Goal: Find specific page/section: Find specific page/section

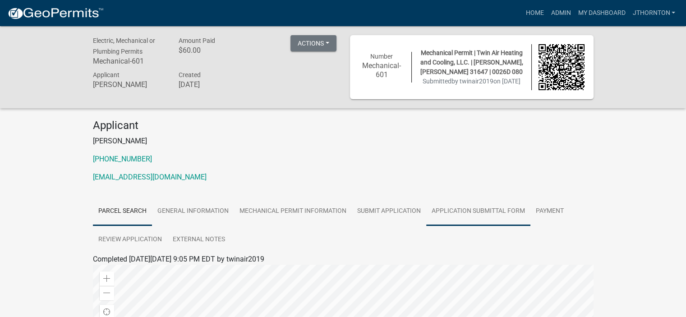
click at [454, 215] on link "Application Submittal Form" at bounding box center [478, 211] width 104 height 29
click at [107, 273] on link "Application Submittal Form" at bounding box center [137, 270] width 88 height 9
click at [122, 210] on link "Parcel search" at bounding box center [122, 211] width 59 height 29
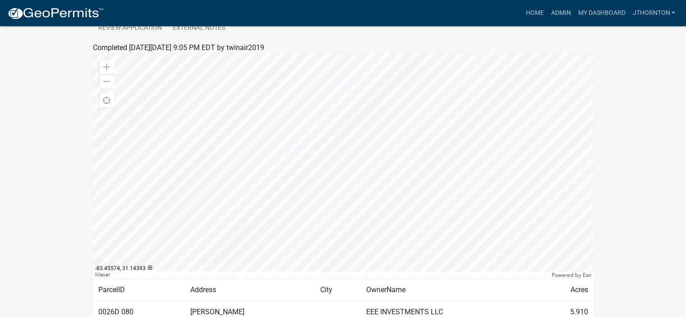
scroll to position [264, 0]
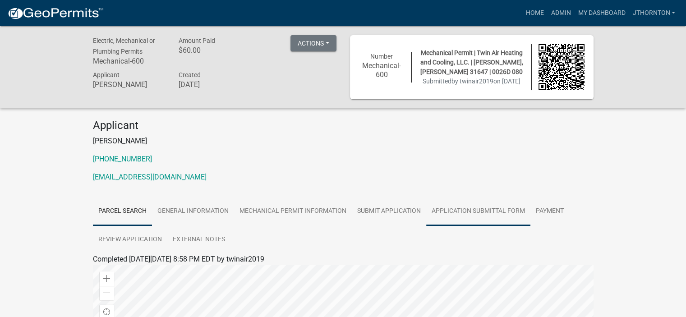
click at [477, 208] on link "Application Submittal Form" at bounding box center [478, 211] width 104 height 29
click at [132, 269] on link "Application Submittal Form" at bounding box center [137, 270] width 88 height 9
click at [116, 212] on link "Parcel search" at bounding box center [122, 211] width 59 height 29
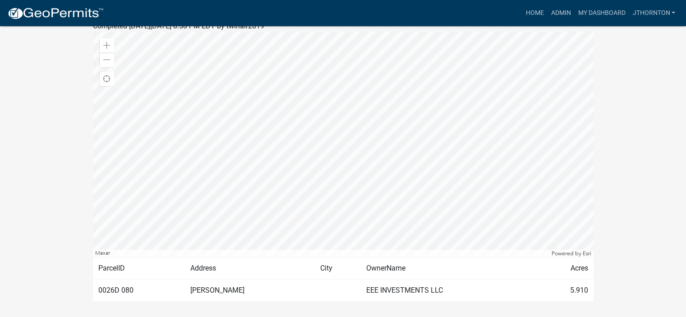
scroll to position [264, 0]
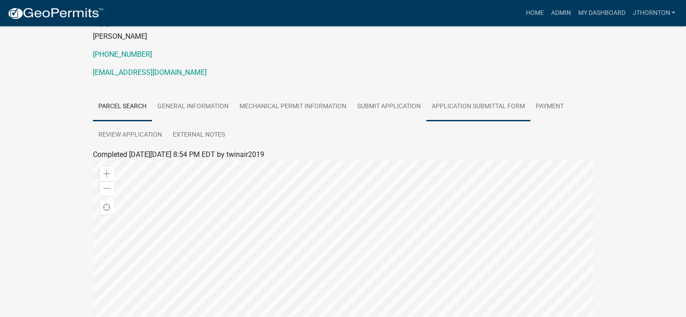
scroll to position [135, 0]
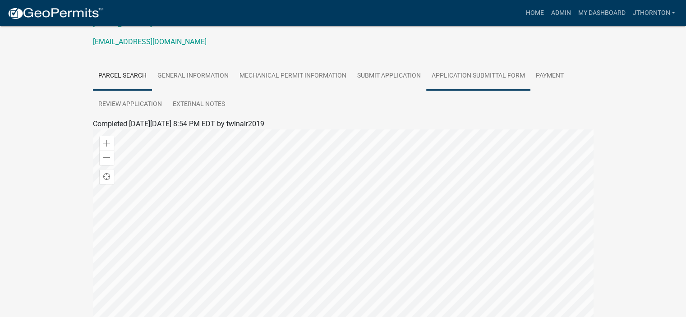
click at [475, 75] on link "Application Submittal Form" at bounding box center [478, 76] width 104 height 29
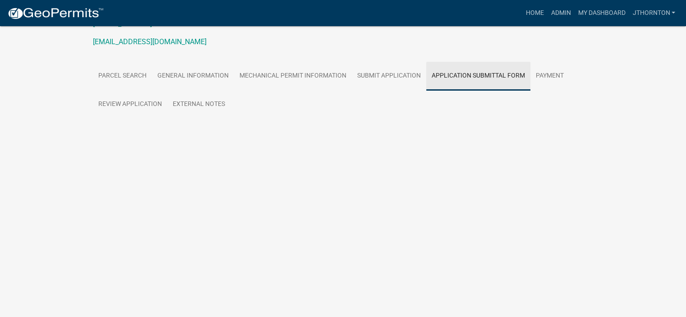
scroll to position [26, 0]
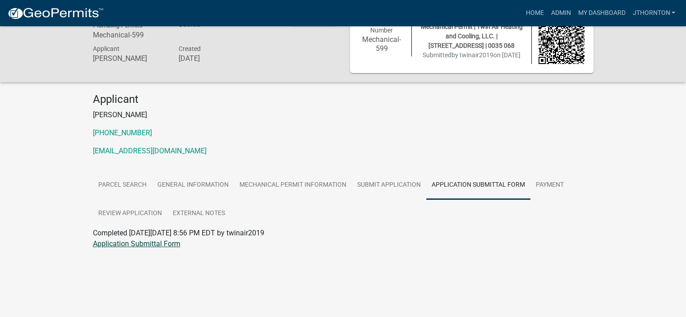
click at [133, 246] on link "Application Submittal Form" at bounding box center [137, 244] width 88 height 9
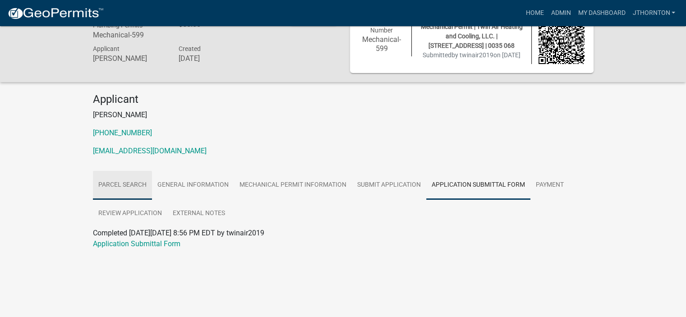
click at [113, 178] on link "Parcel search" at bounding box center [122, 185] width 59 height 29
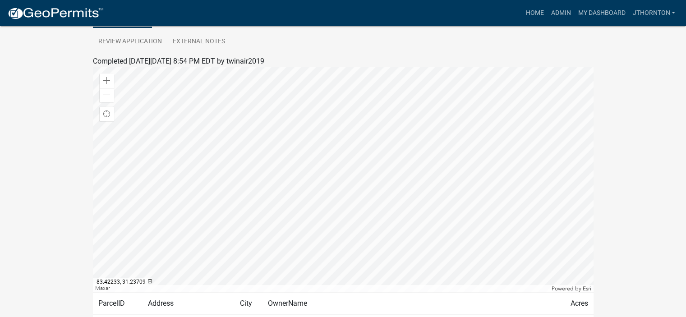
scroll to position [218, 0]
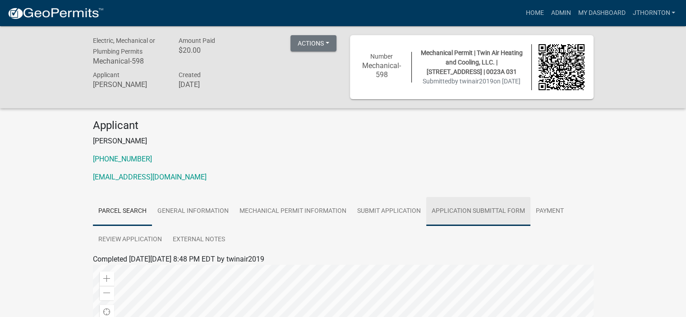
click at [480, 198] on link "Application Submittal Form" at bounding box center [478, 211] width 104 height 29
click at [467, 211] on link "Application Submittal Form" at bounding box center [478, 211] width 104 height 29
click at [142, 270] on link "Application Submittal Form" at bounding box center [137, 270] width 88 height 9
click at [113, 214] on link "Parcel search" at bounding box center [122, 211] width 59 height 29
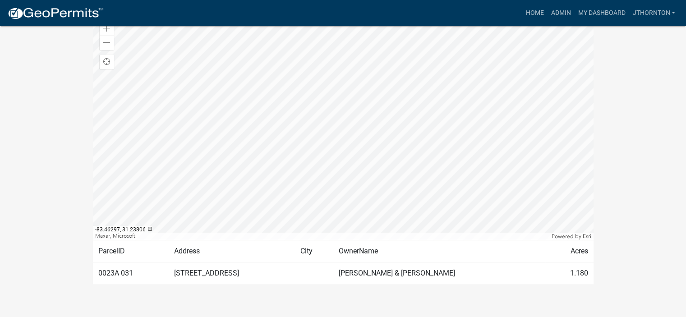
scroll to position [264, 0]
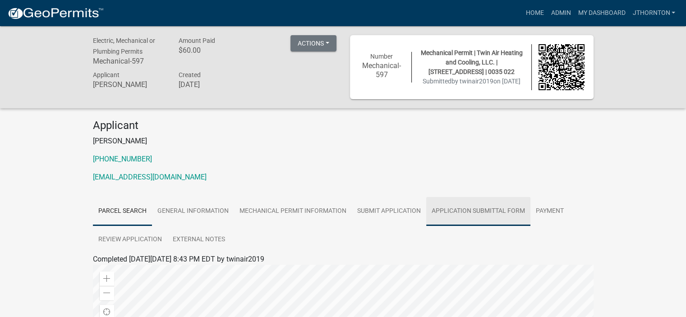
click at [455, 213] on link "Application Submittal Form" at bounding box center [478, 211] width 104 height 29
click at [126, 272] on link "Application Submittal Form" at bounding box center [137, 270] width 88 height 9
click at [117, 212] on link "Parcel search" at bounding box center [122, 211] width 59 height 29
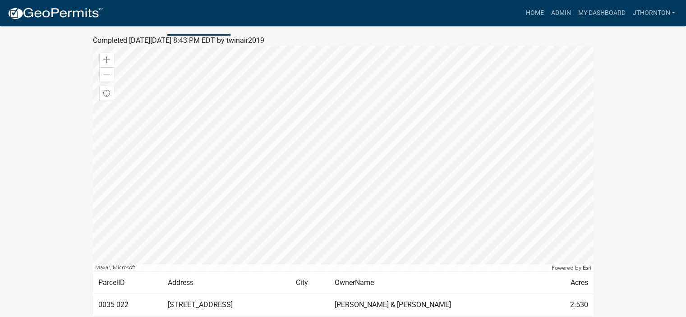
scroll to position [218, 0]
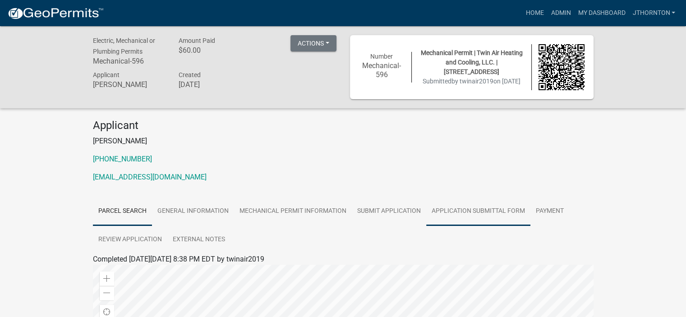
click at [474, 209] on link "Application Submittal Form" at bounding box center [478, 211] width 104 height 29
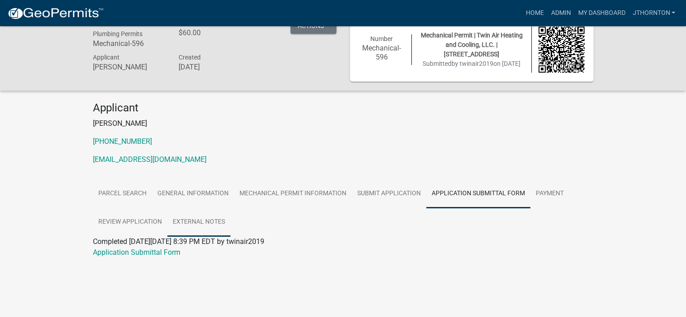
scroll to position [26, 0]
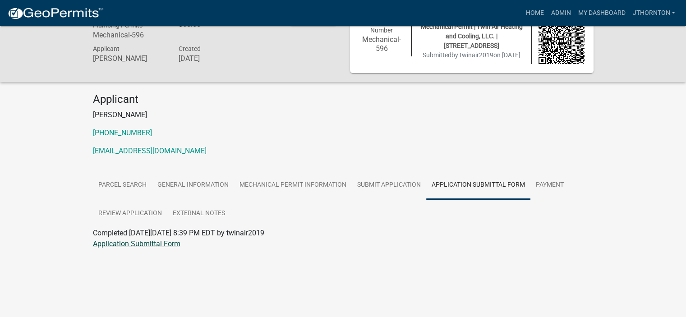
click at [139, 244] on link "Application Submittal Form" at bounding box center [137, 244] width 88 height 9
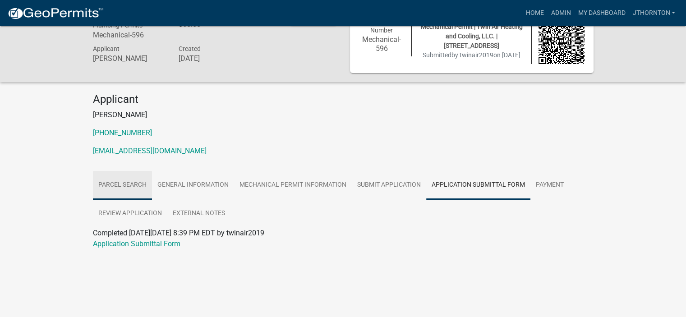
click at [124, 180] on link "Parcel search" at bounding box center [122, 185] width 59 height 29
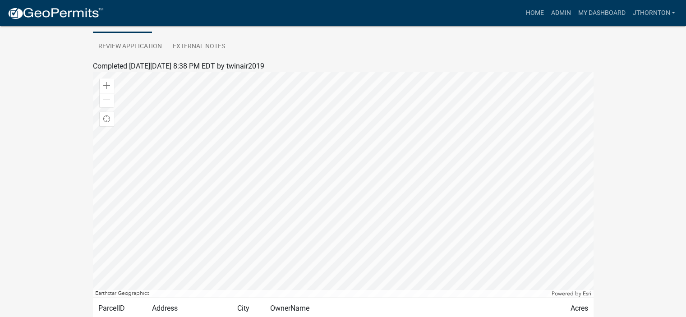
scroll to position [264, 0]
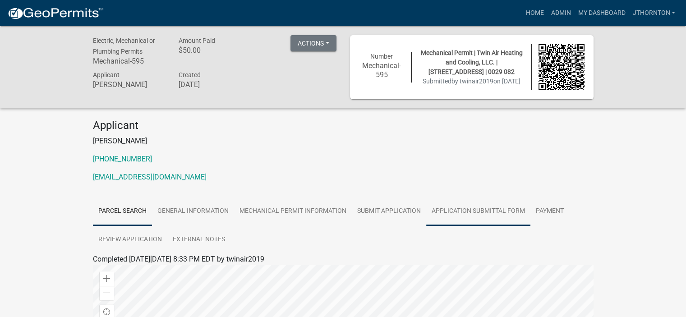
click at [456, 217] on link "Application Submittal Form" at bounding box center [478, 211] width 104 height 29
click at [112, 274] on link "Application Submittal Form" at bounding box center [137, 270] width 88 height 9
click at [114, 222] on link "Parcel search" at bounding box center [122, 211] width 59 height 29
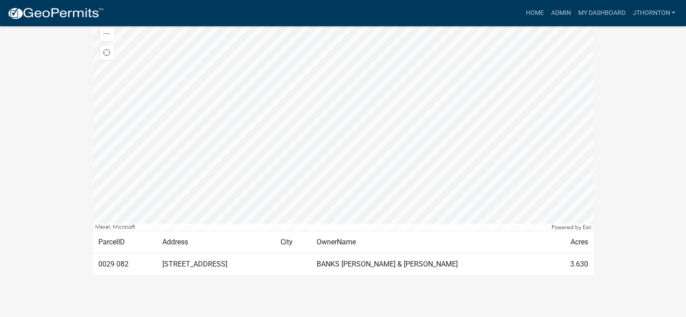
scroll to position [271, 0]
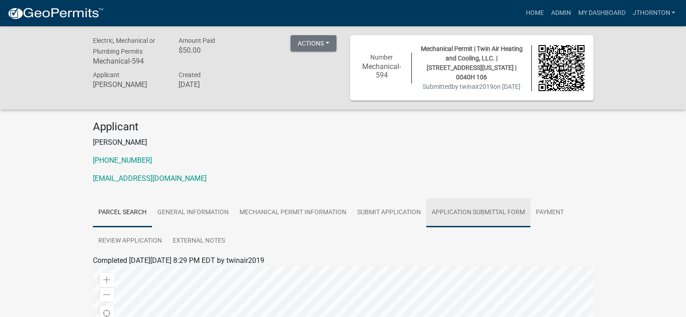
click at [471, 208] on link "Application Submittal Form" at bounding box center [478, 213] width 104 height 29
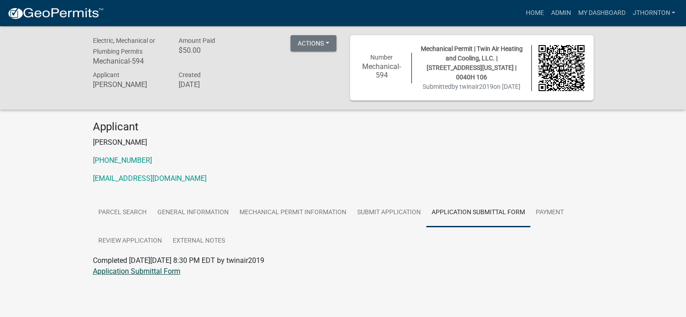
click at [112, 272] on link "Application Submittal Form" at bounding box center [137, 271] width 88 height 9
click at [106, 213] on link "Parcel search" at bounding box center [122, 213] width 59 height 29
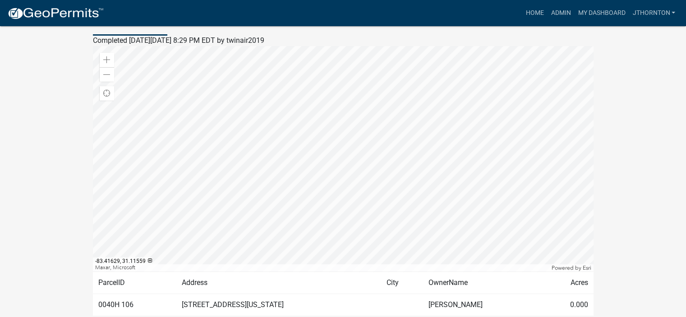
scroll to position [264, 0]
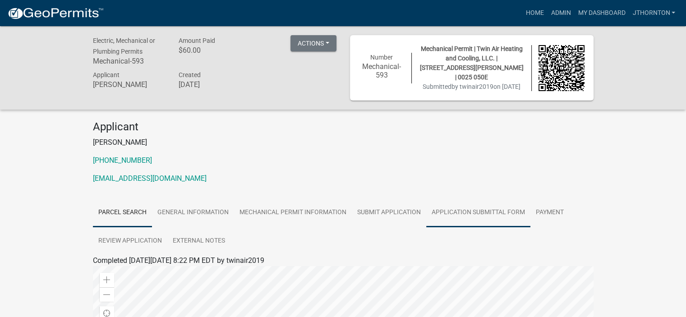
click at [471, 208] on link "Application Submittal Form" at bounding box center [478, 213] width 104 height 29
click at [120, 273] on link "Application Submittal Form" at bounding box center [137, 271] width 88 height 9
click at [119, 210] on link "Parcel search" at bounding box center [122, 213] width 59 height 29
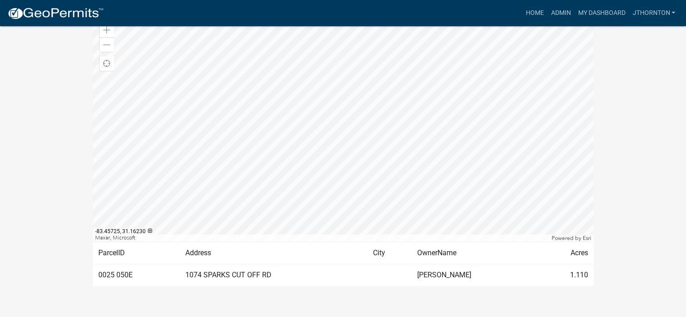
scroll to position [264, 0]
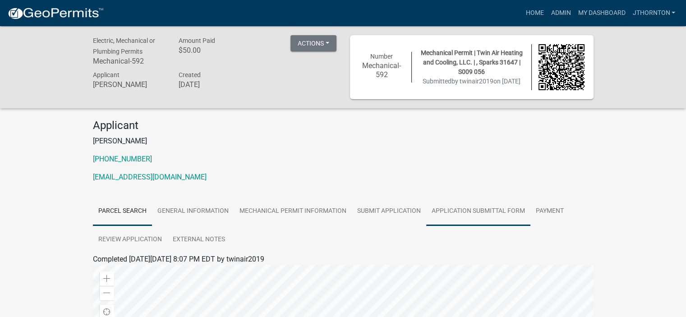
click at [464, 213] on link "Application Submittal Form" at bounding box center [478, 211] width 104 height 29
click at [154, 271] on link "Application Submittal Form" at bounding box center [137, 270] width 88 height 9
click at [128, 214] on link "Parcel search" at bounding box center [122, 211] width 59 height 29
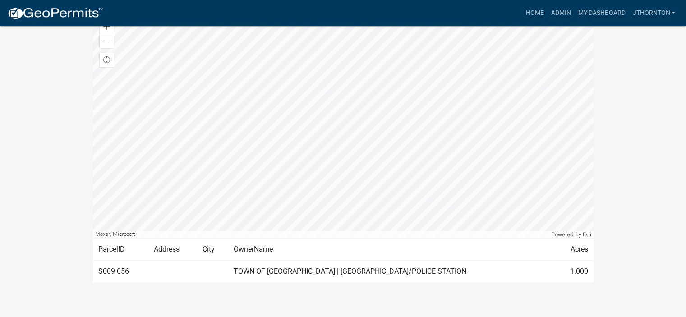
scroll to position [264, 0]
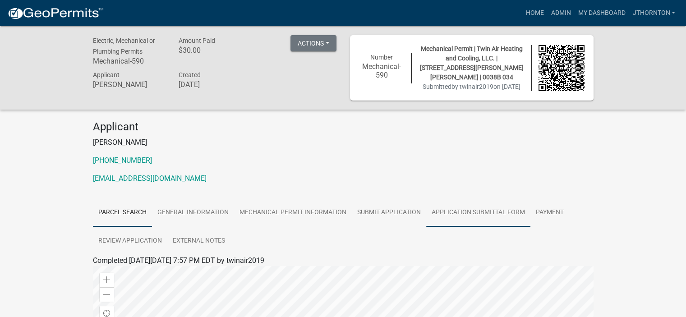
click at [457, 200] on link "Application Submittal Form" at bounding box center [478, 213] width 104 height 29
click at [138, 275] on link "Application Submittal Form" at bounding box center [137, 271] width 88 height 9
click at [117, 207] on link "Parcel search" at bounding box center [122, 213] width 59 height 29
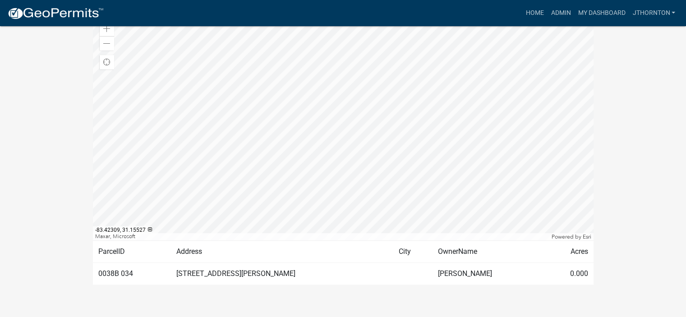
scroll to position [264, 0]
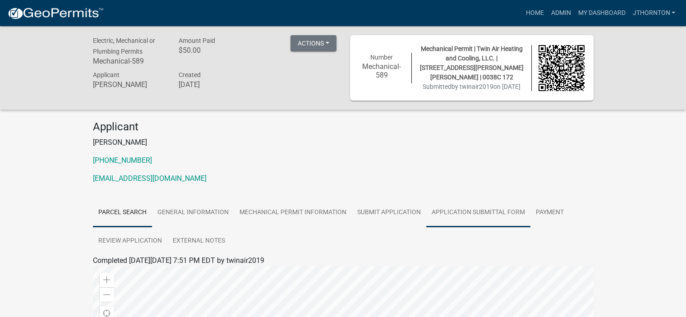
click at [440, 205] on link "Application Submittal Form" at bounding box center [478, 213] width 104 height 29
click at [135, 272] on link "Application Submittal Form" at bounding box center [137, 271] width 88 height 9
click at [124, 219] on link "Parcel search" at bounding box center [122, 213] width 59 height 29
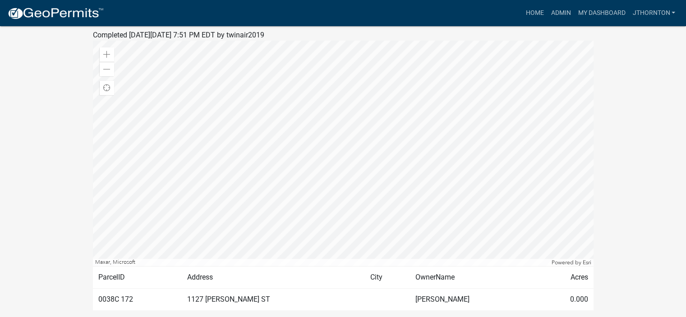
scroll to position [264, 0]
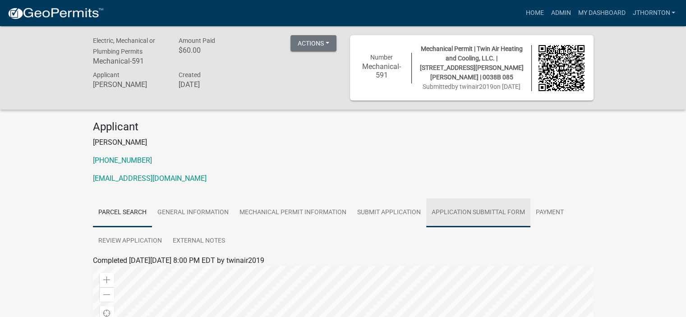
click at [444, 207] on link "Application Submittal Form" at bounding box center [478, 213] width 104 height 29
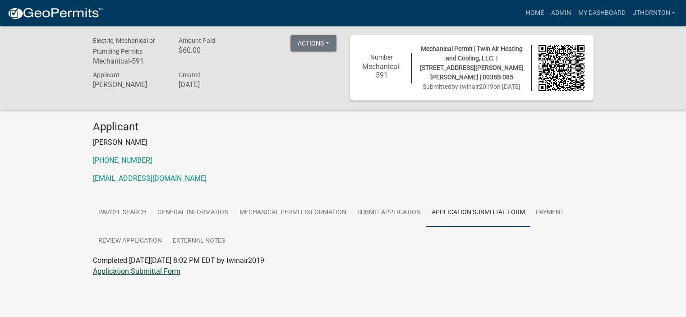
click at [115, 270] on link "Application Submittal Form" at bounding box center [137, 271] width 88 height 9
click at [110, 217] on link "Parcel search" at bounding box center [122, 213] width 59 height 29
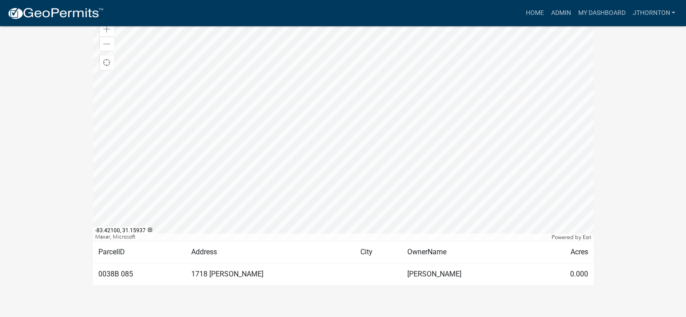
scroll to position [264, 0]
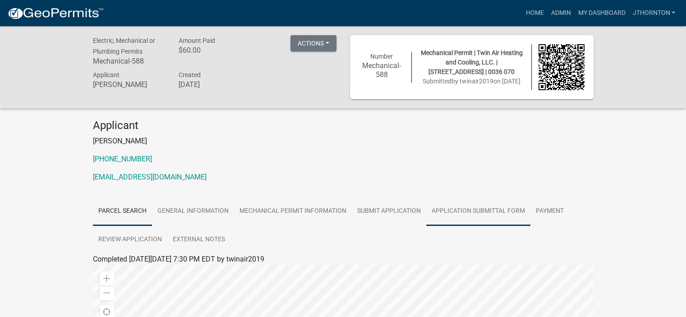
click at [466, 218] on link "Application Submittal Form" at bounding box center [478, 211] width 104 height 29
click at [114, 274] on link "Application Submittal Form" at bounding box center [137, 270] width 88 height 9
click at [125, 214] on link "Parcel search" at bounding box center [122, 211] width 59 height 29
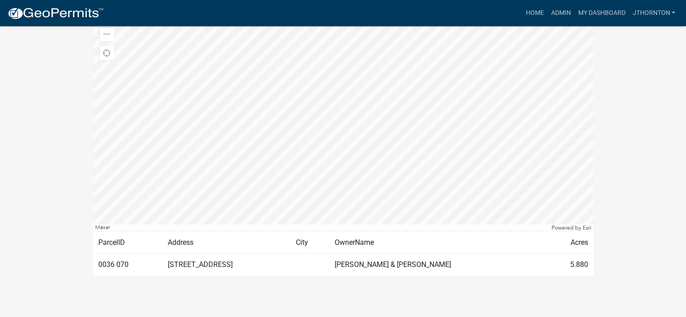
scroll to position [273, 0]
